Goal: Transaction & Acquisition: Purchase product/service

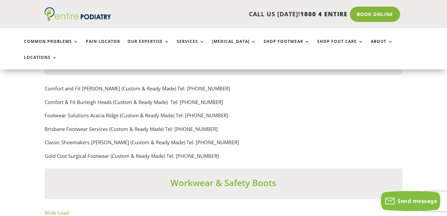
scroll to position [4674, 0]
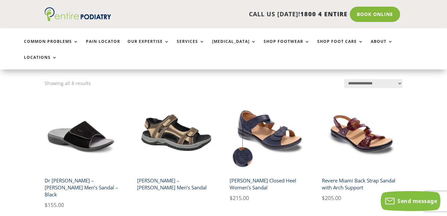
scroll to position [136, 0]
